Goal: Find specific page/section: Find specific page/section

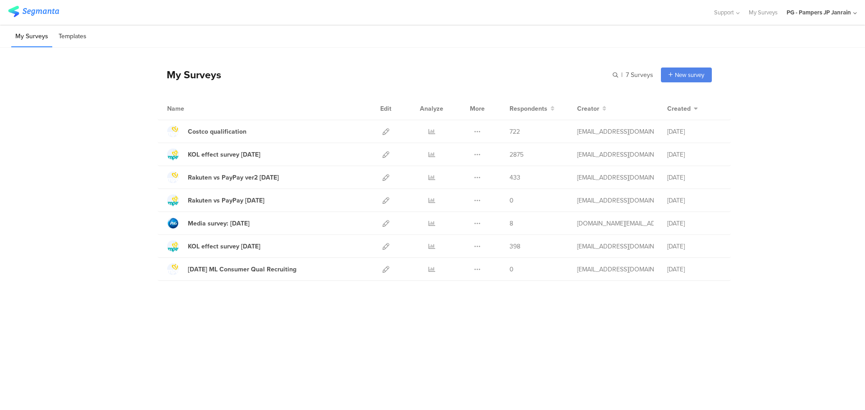
click at [77, 31] on li "Templates" at bounding box center [73, 36] width 36 height 21
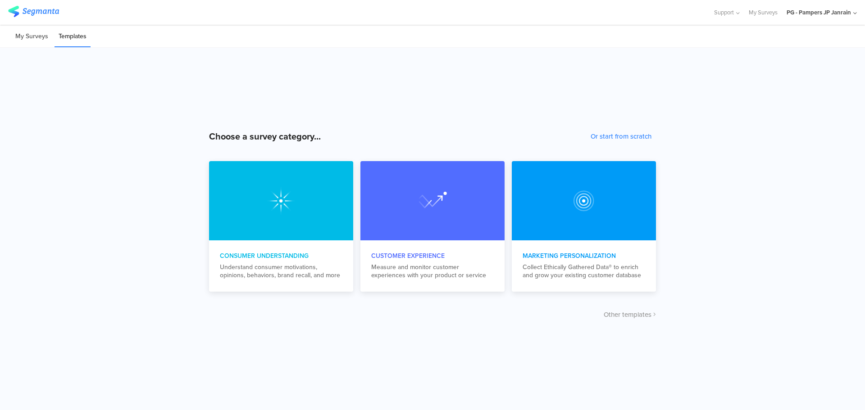
click at [36, 36] on li "My Surveys" at bounding box center [31, 36] width 41 height 21
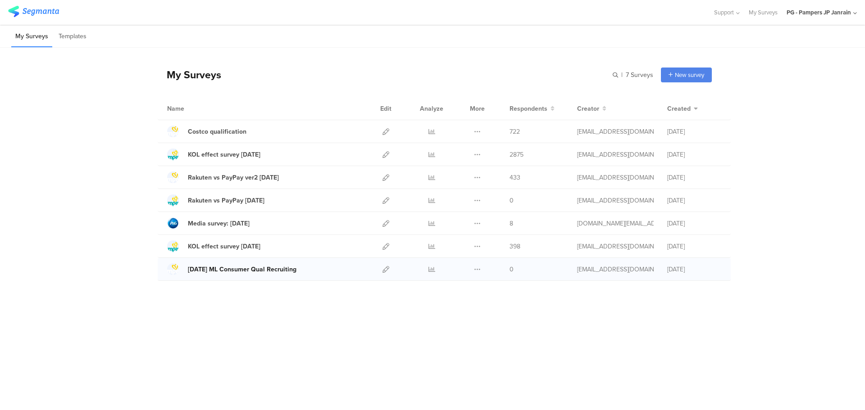
click at [224, 270] on div "[DATE] ML Consumer Qual Recruiting" at bounding box center [242, 269] width 109 height 9
click at [597, 74] on input "text" at bounding box center [590, 75] width 126 height 15
type input "makimura"
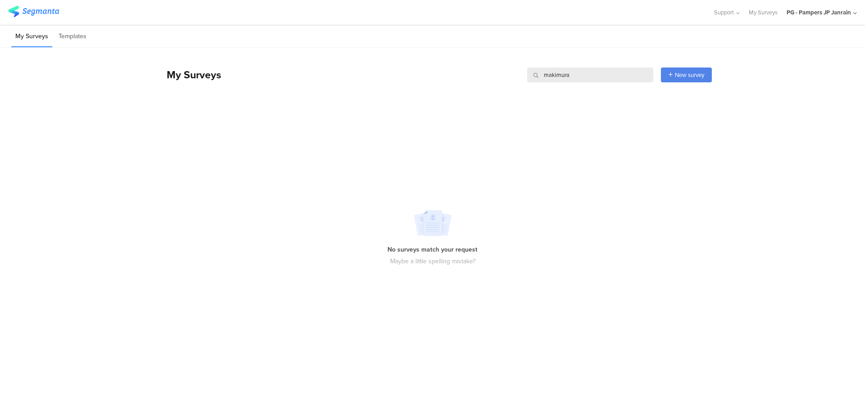
drag, startPoint x: 589, startPoint y: 74, endPoint x: 499, endPoint y: 61, distance: 91.6
click at [499, 61] on div "My Surveys [GEOGRAPHIC_DATA] [GEOGRAPHIC_DATA] New survey Start from scratch Ch…" at bounding box center [435, 75] width 554 height 36
click at [512, 60] on div "My Surveys New survey Start from scratch Choose from templates" at bounding box center [435, 75] width 554 height 36
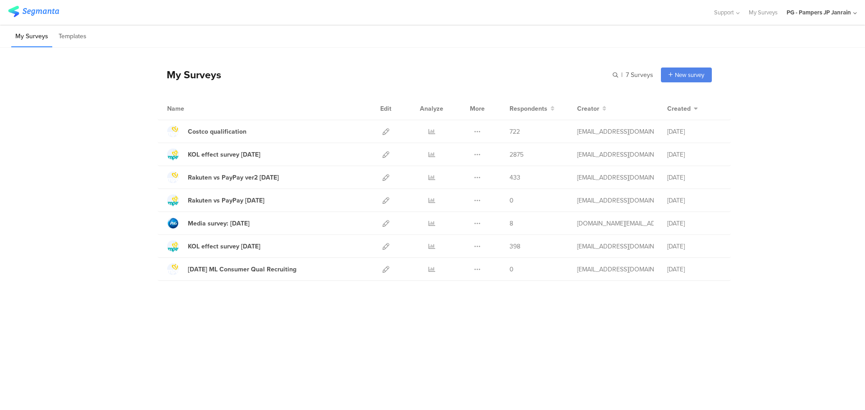
drag, startPoint x: 100, startPoint y: 226, endPoint x: 103, endPoint y: 216, distance: 10.2
click at [101, 226] on div "My Surveys | 7 Surveys New survey Start from scratch Choose from templates Name…" at bounding box center [432, 171] width 865 height 247
